Goal: Transaction & Acquisition: Obtain resource

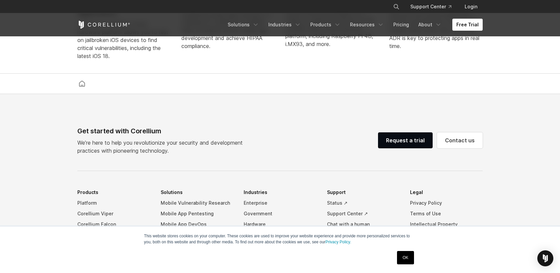
scroll to position [1474, 0]
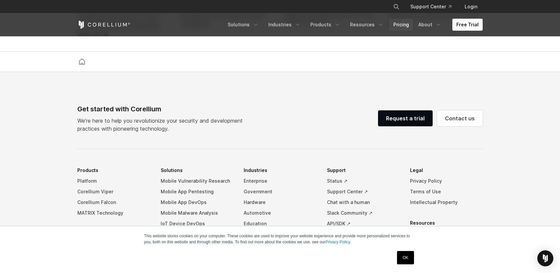
click at [406, 27] on link "Pricing" at bounding box center [402, 25] width 24 height 12
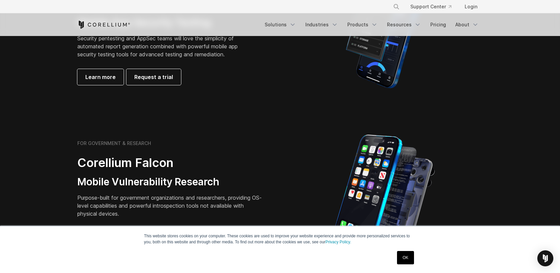
scroll to position [228, 0]
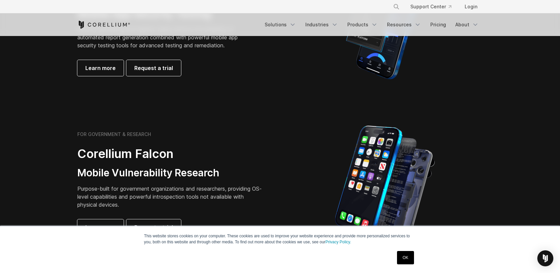
click at [403, 257] on link "OK" at bounding box center [405, 257] width 17 height 13
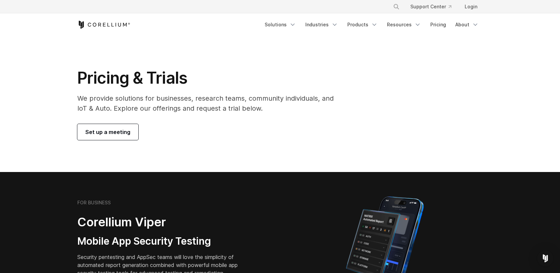
scroll to position [15, 0]
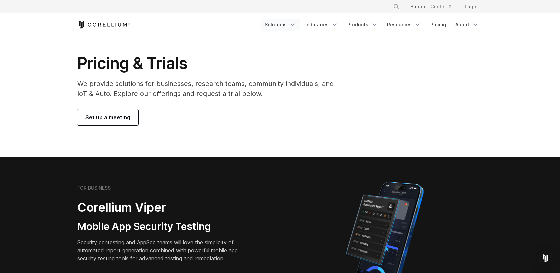
click at [287, 29] on link "Solutions" at bounding box center [280, 25] width 39 height 12
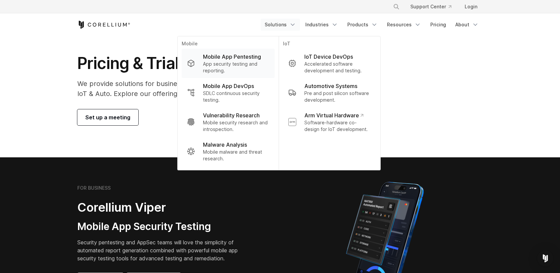
click at [246, 60] on p "Mobile App Pentesting" at bounding box center [232, 57] width 58 height 8
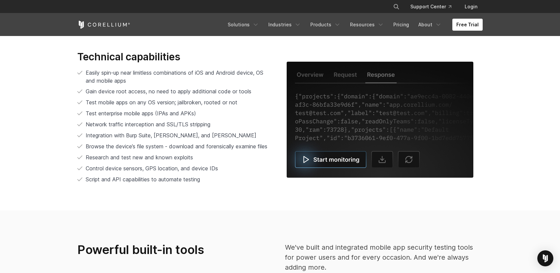
scroll to position [1397, 0]
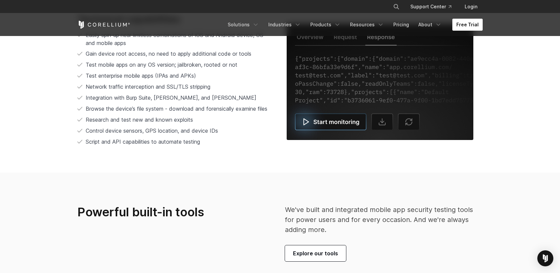
click at [463, 26] on link "Free Trial" at bounding box center [468, 25] width 30 height 12
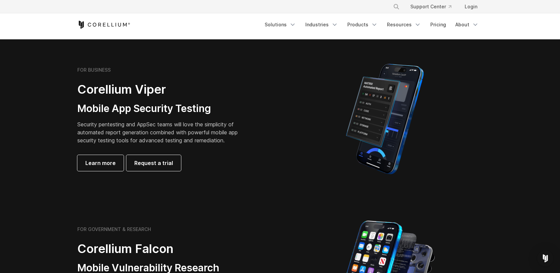
scroll to position [128, 0]
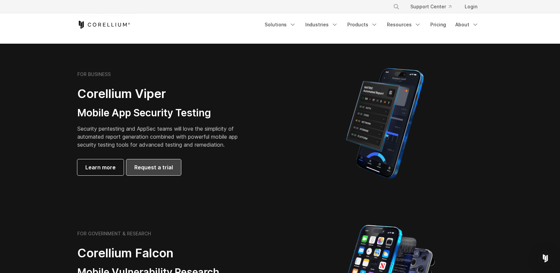
click at [155, 166] on span "Request a trial" at bounding box center [153, 167] width 39 height 8
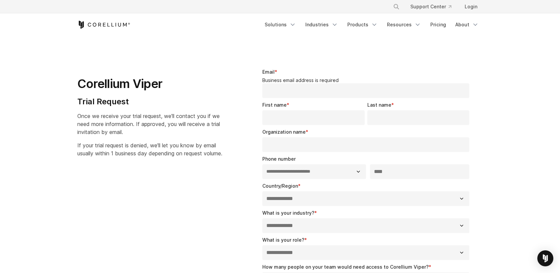
select select "**"
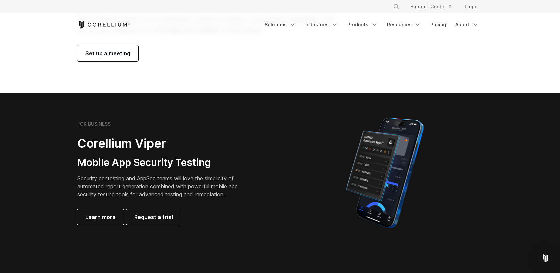
scroll to position [85, 0]
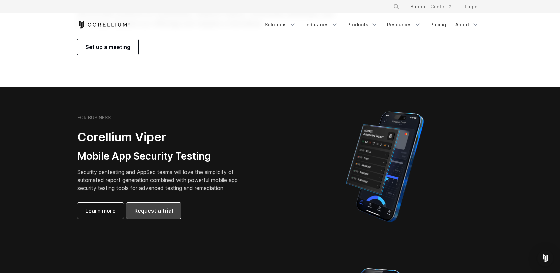
click at [160, 213] on span "Request a trial" at bounding box center [153, 211] width 39 height 8
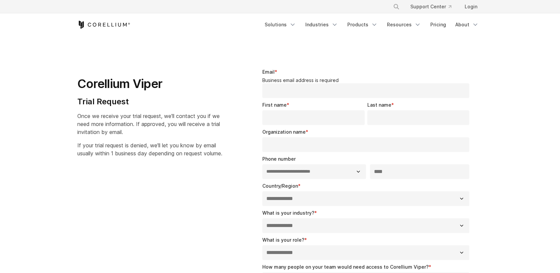
select select "**"
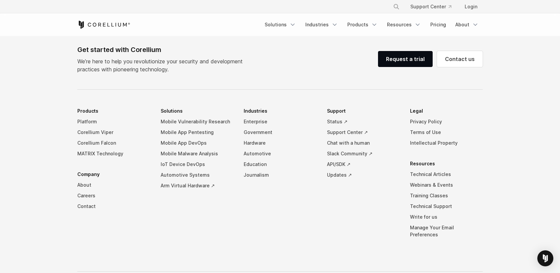
scroll to position [453, 0]
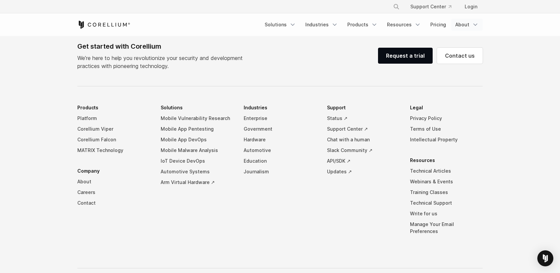
click at [468, 22] on link "About" at bounding box center [467, 25] width 31 height 12
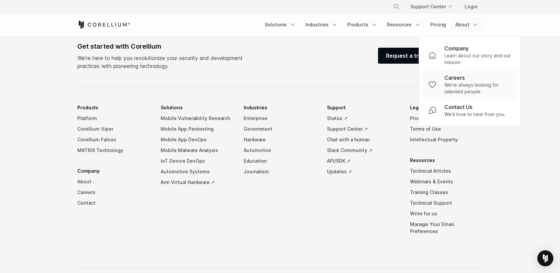
click at [451, 84] on p "We're always looking for talented people." at bounding box center [478, 88] width 67 height 13
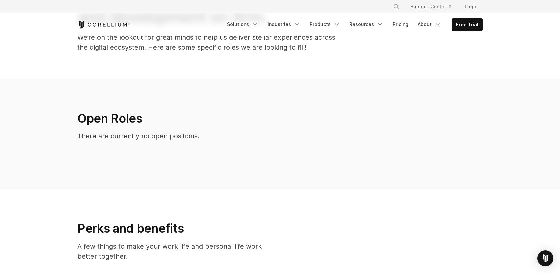
scroll to position [80, 0]
